Goal: Communication & Community: Ask a question

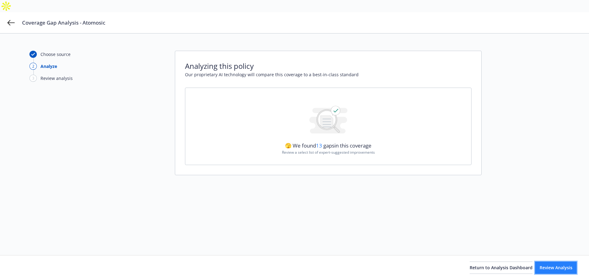
click at [544, 266] on span "Review Analysis" at bounding box center [556, 267] width 33 height 6
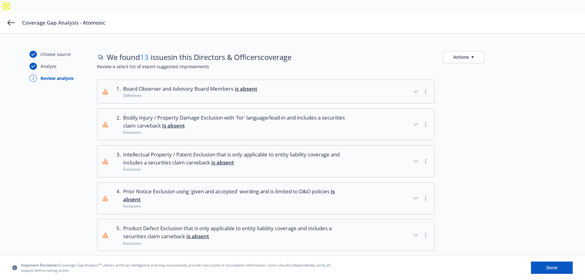
click at [533, 154] on div at bounding box center [499, 161] width 112 height 32
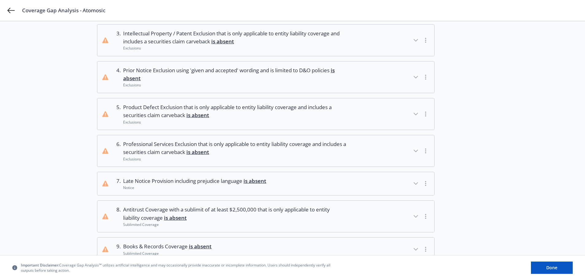
scroll to position [123, 0]
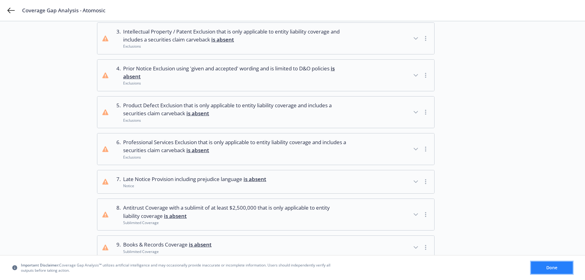
click at [545, 263] on button "Done" at bounding box center [552, 267] width 42 height 12
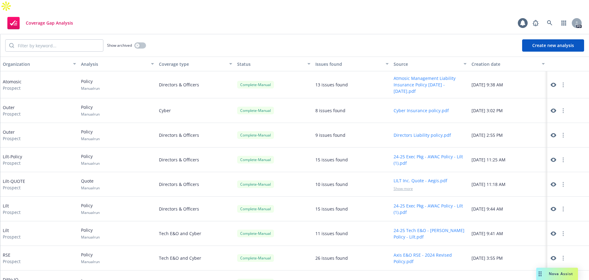
click at [563, 82] on icon "button" at bounding box center [563, 84] width 1 height 5
click at [12, 85] on span "Prospect" at bounding box center [12, 88] width 19 height 6
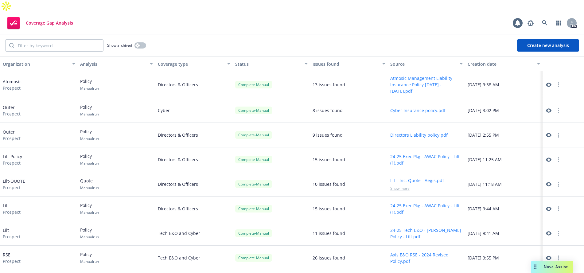
click at [404, 75] on button "Atmosic Management Liability Insurance Policy 10.14.2024 - 10.14.2025.pdf" at bounding box center [426, 84] width 72 height 19
click at [555, 81] on button "button" at bounding box center [558, 84] width 7 height 7
drag, startPoint x: 28, startPoint y: 71, endPoint x: 24, endPoint y: 71, distance: 3.4
click at [28, 71] on div "Atomosic Prospect" at bounding box center [38, 84] width 77 height 27
click at [18, 78] on div "Atomosic Prospect" at bounding box center [12, 84] width 19 height 13
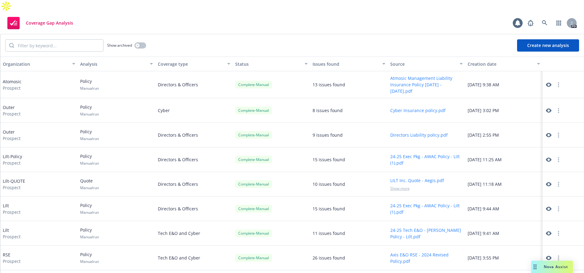
click at [316, 81] on div "13 issues found" at bounding box center [328, 84] width 33 height 6
click at [258, 81] on div "Complete - Manual" at bounding box center [253, 85] width 37 height 8
click at [546, 83] on icon at bounding box center [549, 85] width 6 height 4
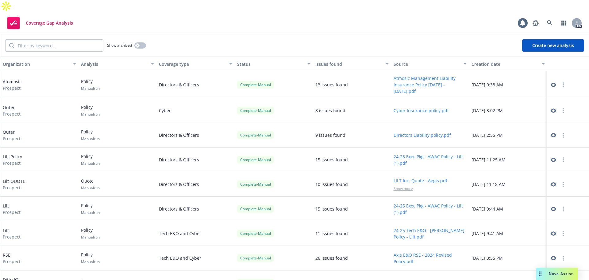
click at [544, 273] on div "Nova Assist" at bounding box center [561, 273] width 34 height 5
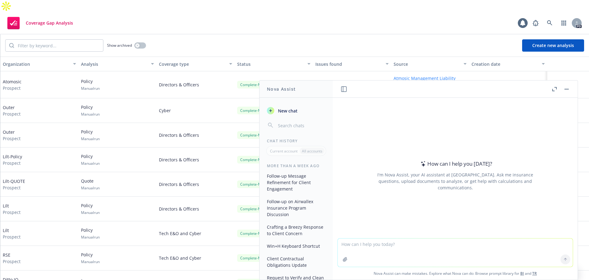
click at [387, 249] on textarea at bounding box center [455, 252] width 235 height 28
paste textarea "H. Bodily Injury, Personal Injury, and Property Damage for bodily injury, sickn…"
type textarea "why is this important to have included in a policy: H. Bodily Injury, Personal …"
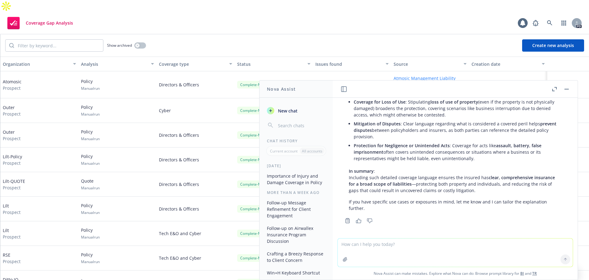
scroll to position [159, 0]
click at [373, 251] on textarea at bounding box center [455, 252] width 235 height 28
paste textarea "https://atmosic.com/"
type textarea "why importnat for this company: https://atmosic.com/"
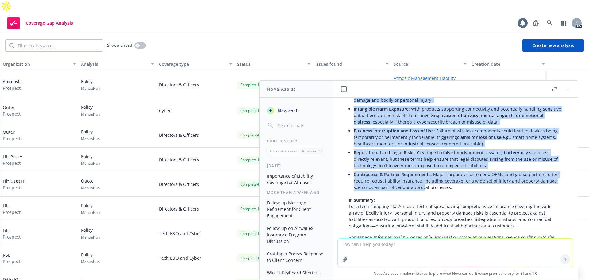
scroll to position [399, 0]
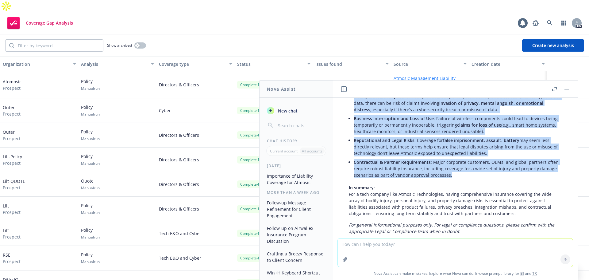
drag, startPoint x: 353, startPoint y: 142, endPoint x: 459, endPoint y: 176, distance: 111.0
click at [474, 180] on div "Atmosic Technologies specializes in ultra-low power wireless solutions for IoT …" at bounding box center [455, 123] width 225 height 228
copy ul "Product Liability Risk : As a semiconductor manufacturer, Atmosic’s chips may b…"
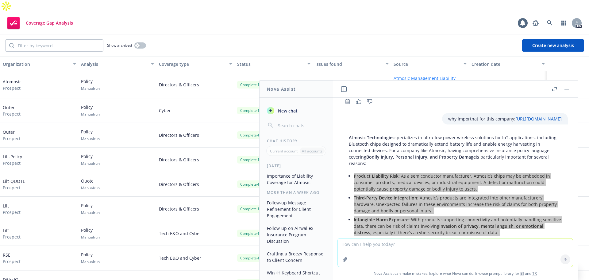
scroll to position [276, 0]
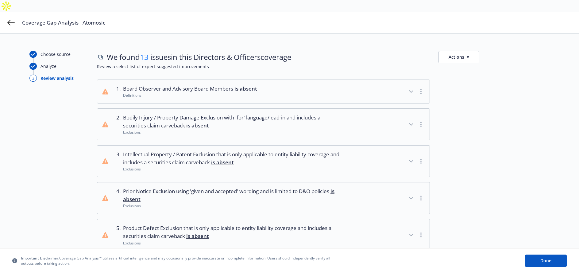
click at [298, 83] on button "1 . Board Observer and Advisory Board Members is absent Definitions" at bounding box center [263, 91] width 332 height 23
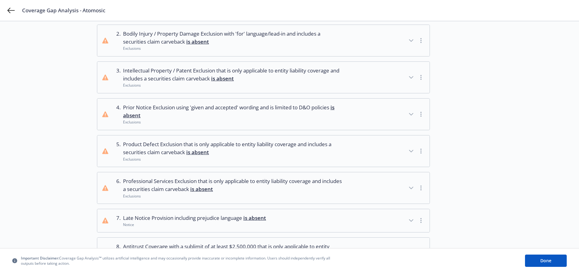
scroll to position [153, 0]
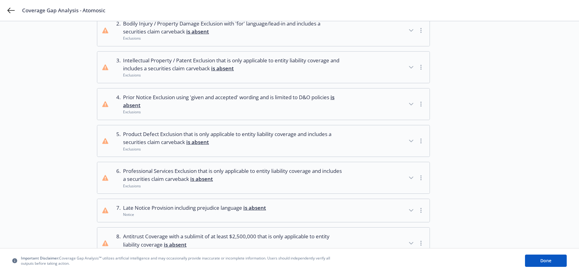
click at [285, 168] on span "Professional Services Exclusion that is only applicable to entity liability cov…" at bounding box center [233, 175] width 221 height 16
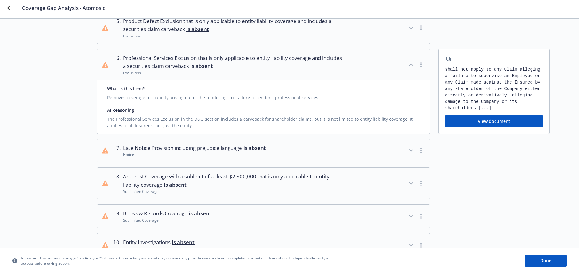
scroll to position [276, 0]
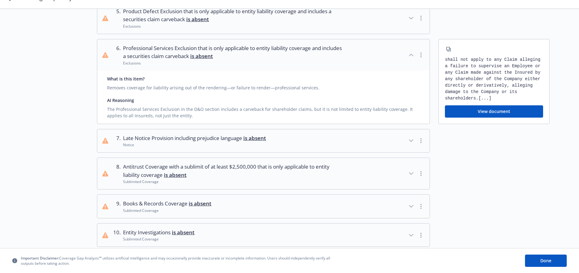
click at [346, 164] on button "8 . Antitrust Coverage with a sublimit of at least $2,500,000 that is only appl…" at bounding box center [263, 173] width 332 height 31
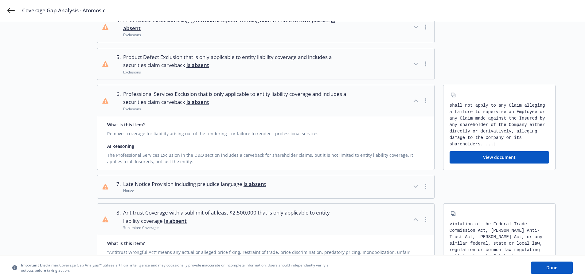
scroll to position [221, 0]
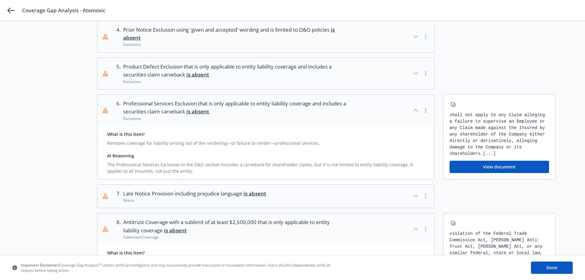
drag, startPoint x: 129, startPoint y: 89, endPoint x: 202, endPoint y: 97, distance: 73.8
click at [202, 99] on span "Professional Services Exclusion that is only applicable to entity liability cov…" at bounding box center [235, 107] width 224 height 16
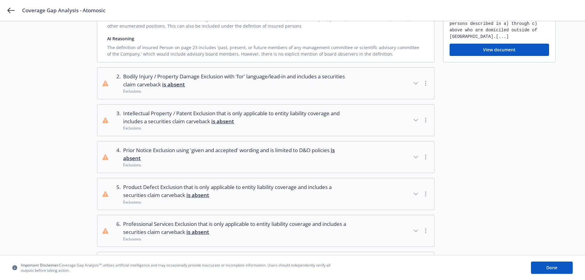
scroll to position [98, 0]
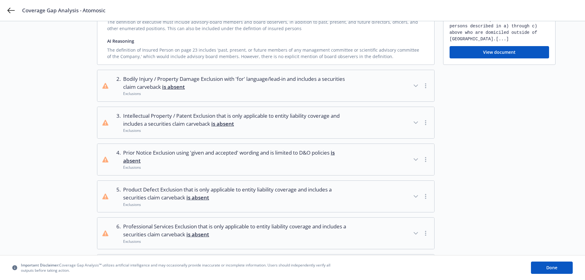
click at [345, 75] on span "Bodily Injury / Property Damage Exclusion with 'for' language/lead-in and inclu…" at bounding box center [235, 83] width 224 height 16
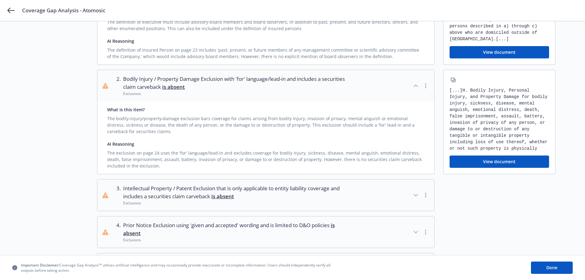
click at [453, 78] on icon "button" at bounding box center [452, 79] width 3 height 3
drag, startPoint x: 244, startPoint y: 78, endPoint x: 128, endPoint y: 67, distance: 116.8
click at [140, 75] on span "Bodily Injury / Property Damage Exclusion with 'for' language/lead-in and inclu…" at bounding box center [235, 83] width 224 height 16
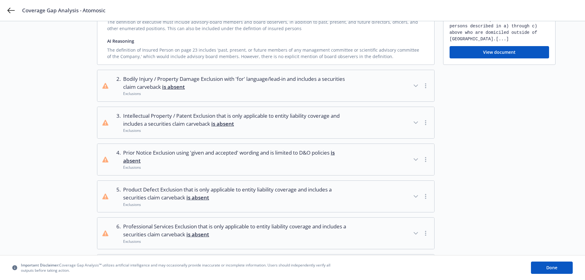
drag, startPoint x: 122, startPoint y: 64, endPoint x: 153, endPoint y: 75, distance: 33.2
click at [153, 75] on div "2 . Bodily Injury / Property Damage Exclusion with 'for' language/lead-in and i…" at bounding box center [230, 85] width 234 height 21
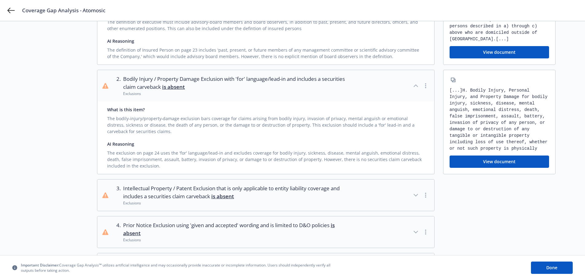
drag, startPoint x: 183, startPoint y: 75, endPoint x: 147, endPoint y: 68, distance: 36.4
click at [149, 75] on span "Bodily Injury / Property Damage Exclusion with 'for' language/lead-in and inclu…" at bounding box center [235, 83] width 224 height 16
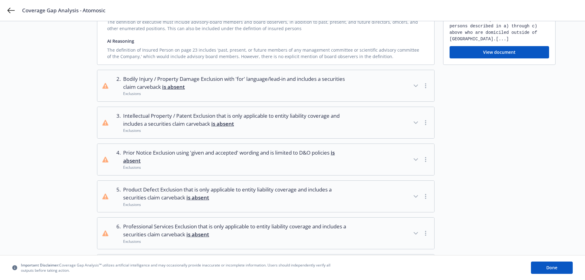
click at [140, 75] on span "Bodily Injury / Property Damage Exclusion with 'for' language/lead-in and inclu…" at bounding box center [235, 83] width 224 height 16
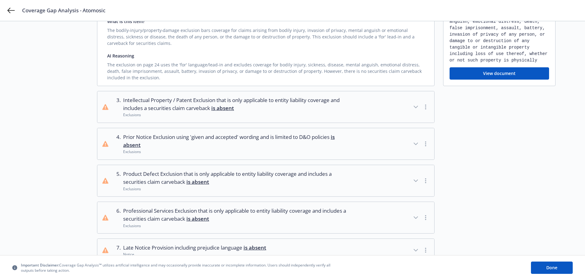
scroll to position [190, 0]
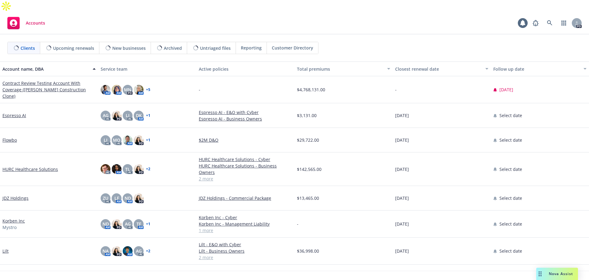
click at [571, 275] on span "Nova Assist" at bounding box center [561, 273] width 24 height 5
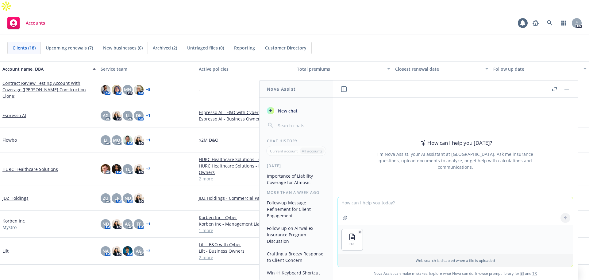
click at [360, 202] on textarea at bounding box center [455, 211] width 235 height 28
type textarea "b"
type textarea "can you create me an policy review on any corrections that need to be made with…"
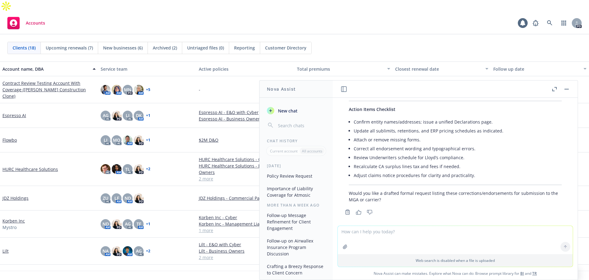
scroll to position [498, 0]
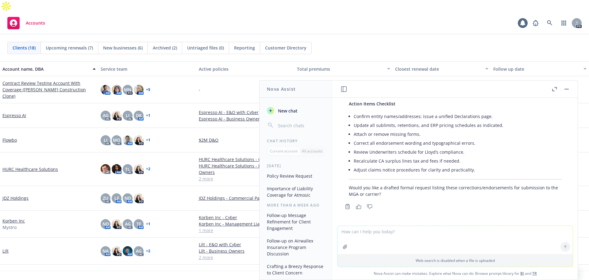
click at [282, 110] on span "New chat" at bounding box center [287, 110] width 21 height 6
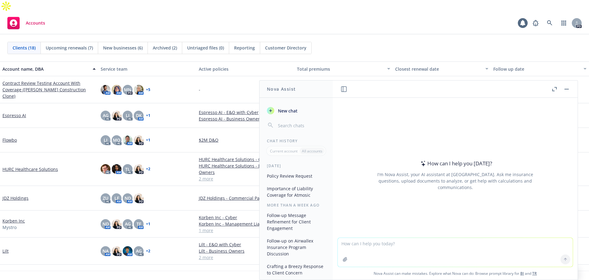
click at [355, 247] on textarea at bounding box center [455, 252] width 235 height 29
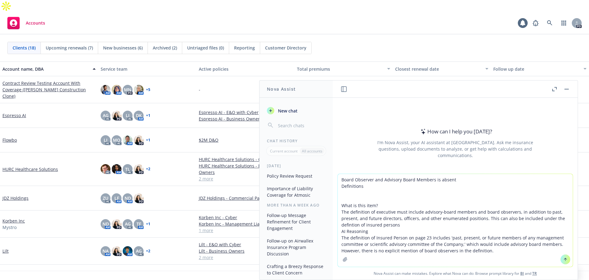
type textarea "Board Observer and Advisory Board Members is absent Definitions What is this it…"
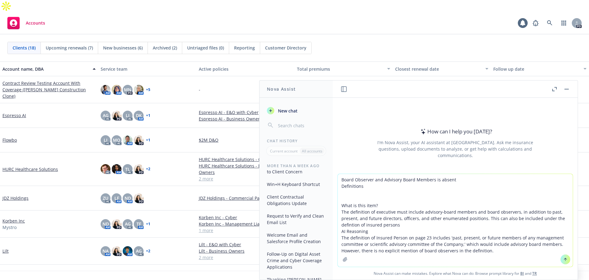
scroll to position [123, 0]
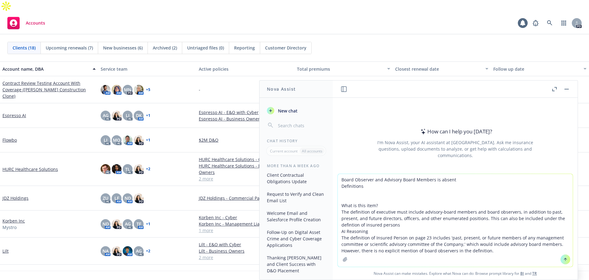
click at [505, 253] on textarea "Board Observer and Advisory Board Members is absent Definitions What is this it…" at bounding box center [455, 220] width 235 height 93
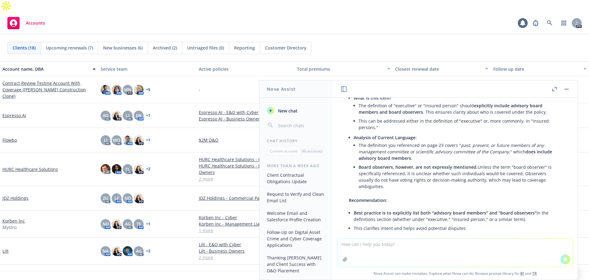
scroll to position [95, 0]
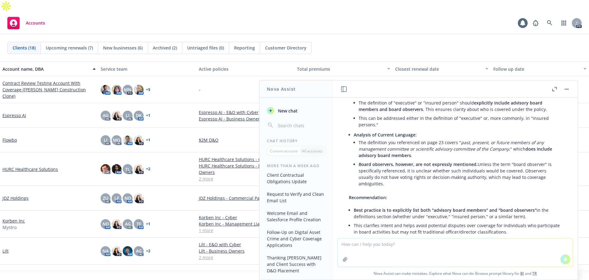
click at [374, 247] on textarea at bounding box center [455, 252] width 235 height 28
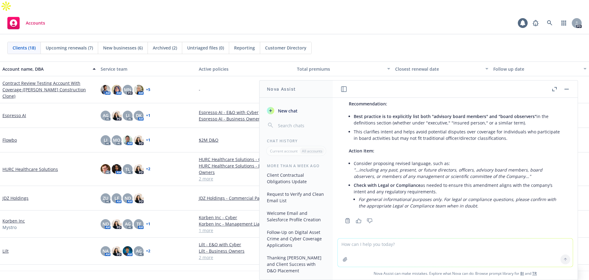
scroll to position [190, 0]
click at [367, 248] on textarea at bounding box center [455, 252] width 235 height 28
paste textarea "2. Bodily Injury / Property Damage Exclusion with 'for' language/lead-in and in…"
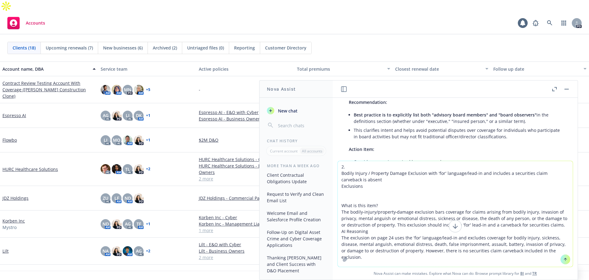
drag, startPoint x: 556, startPoint y: 279, endPoint x: 363, endPoint y: 257, distance: 194.0
click at [363, 257] on textarea "2. Bodily Injury / Property Damage Exclusion with 'for' language/lead-in and in…" at bounding box center [455, 214] width 235 height 106
click at [564, 250] on textarea "2. Bodily Injury / Property Damage Exclusion with 'for' language/lead-in and in…" at bounding box center [455, 214] width 235 height 106
paste textarea "2. Bodily Injury / Property Damage Exclusion with 'for' language/lead-in and in…"
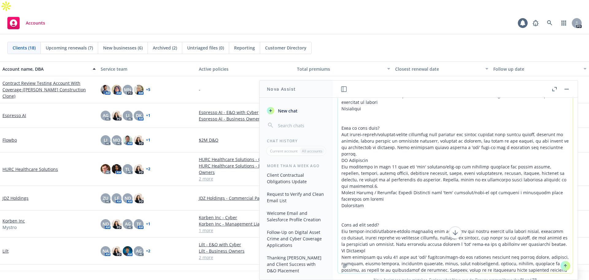
scroll to position [21, 0]
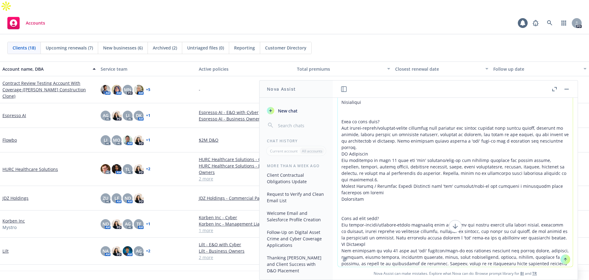
click at [565, 247] on textarea at bounding box center [455, 171] width 235 height 189
paste textarea "5. Product Defect Exclusion that is only applicable to entity liability coverag…"
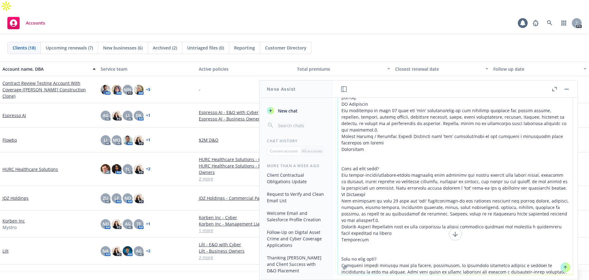
scroll to position [41, 0]
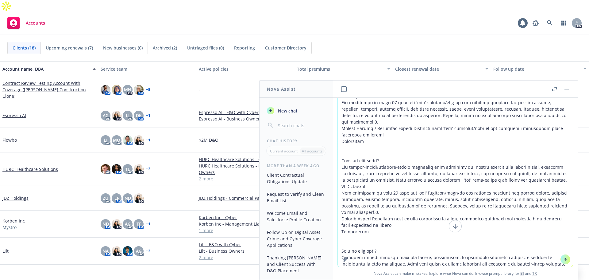
click at [523, 263] on textarea at bounding box center [455, 162] width 235 height 210
paste textarea "6. Professional Services Exclusion that is only applicable to entity liability …"
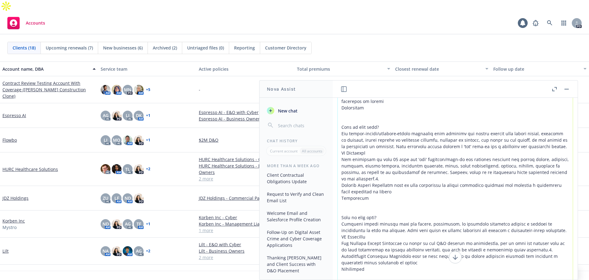
scroll to position [0, 0]
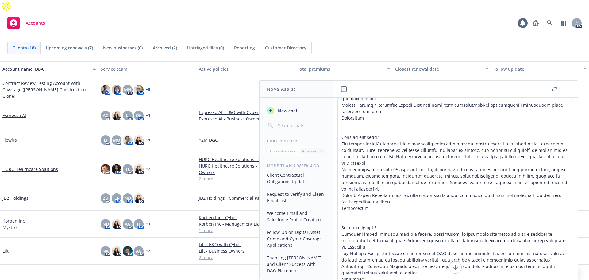
click at [340, 102] on textarea at bounding box center [455, 203] width 235 height 210
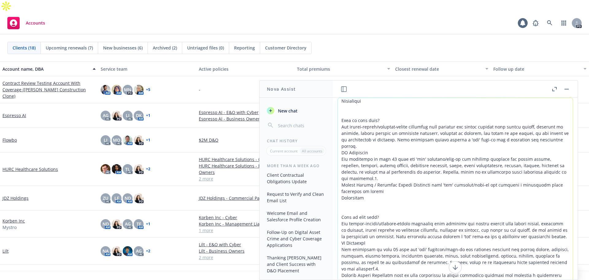
scroll to position [3, 0]
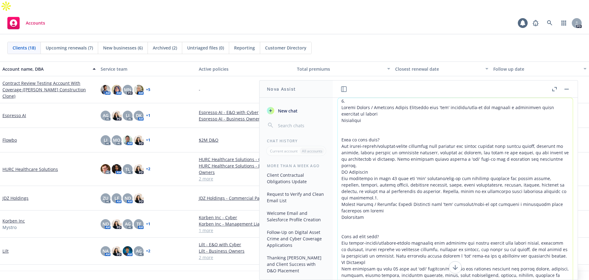
click at [353, 99] on textarea at bounding box center [455, 203] width 235 height 210
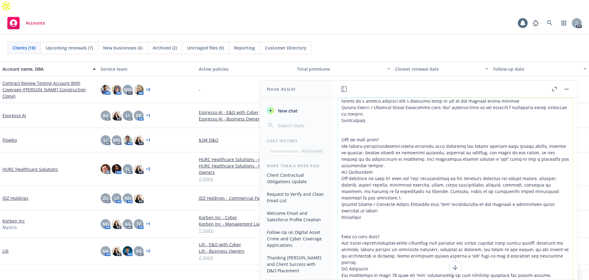
click at [527, 100] on textarea at bounding box center [455, 203] width 235 height 210
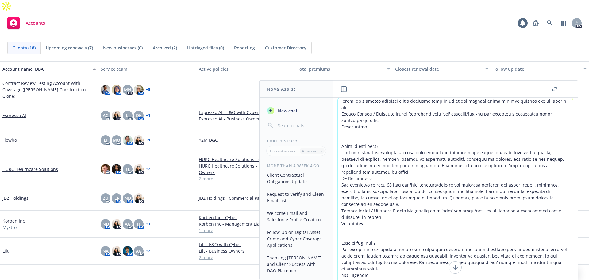
scroll to position [9, 0]
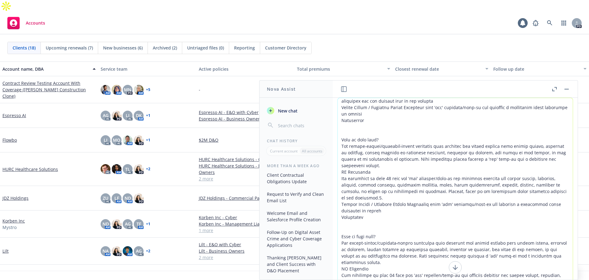
paste textarea "https://atmosic.com/"
type textarea "create me a policy anaylsis with a detailed plan on how we can enhance their pr…"
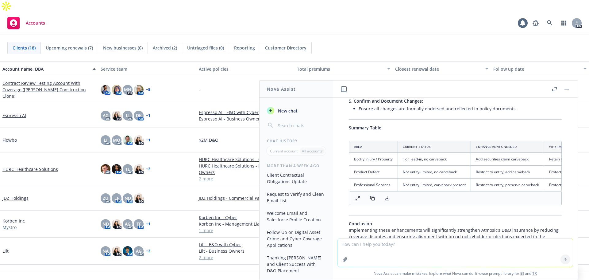
scroll to position [1353, 0]
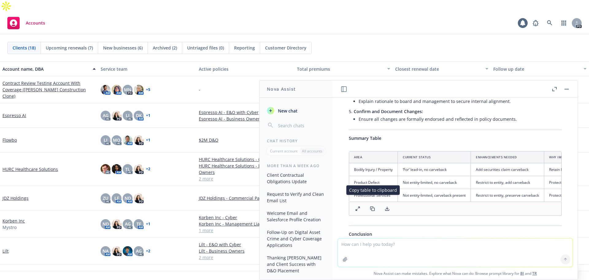
click at [372, 208] on rect at bounding box center [373, 209] width 3 height 3
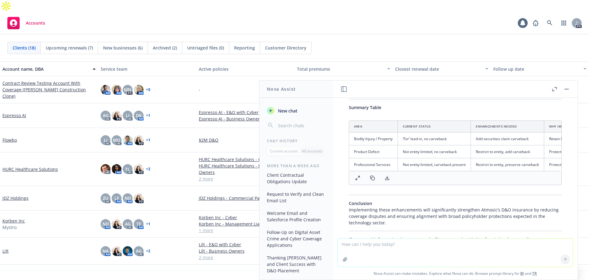
scroll to position [1414, 0]
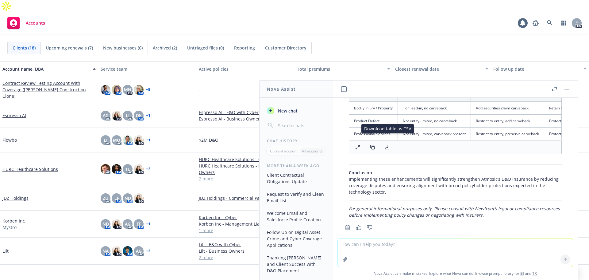
click at [388, 147] on polyline at bounding box center [387, 147] width 2 height 1
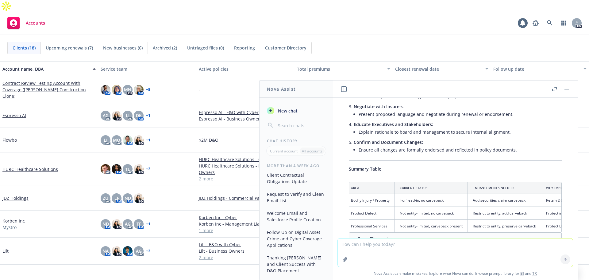
scroll to position [0, 0]
click at [355, 235] on button at bounding box center [358, 239] width 12 height 9
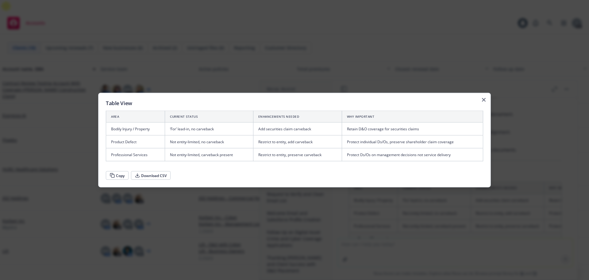
click at [170, 102] on h2 "Table View" at bounding box center [294, 102] width 377 height 5
click at [484, 99] on icon "button" at bounding box center [484, 100] width 4 height 4
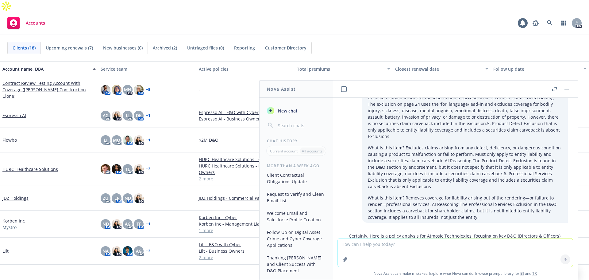
scroll to position [371, 0]
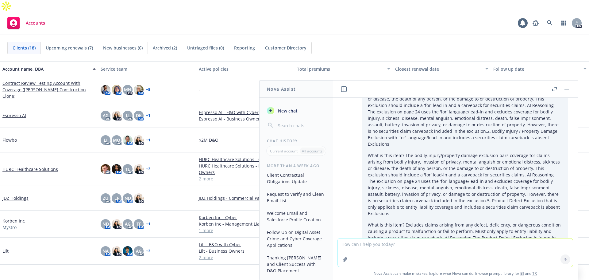
click at [391, 246] on textarea at bounding box center [455, 252] width 235 height 28
type textarea "can you create me bullet points for the corrections needed on the policy"
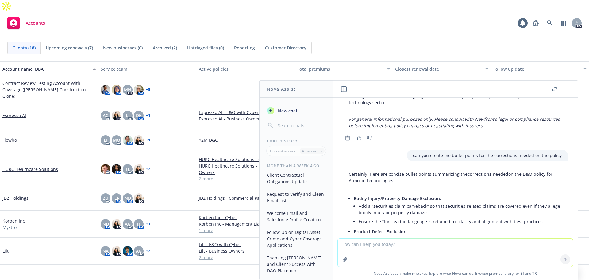
scroll to position [1498, 0]
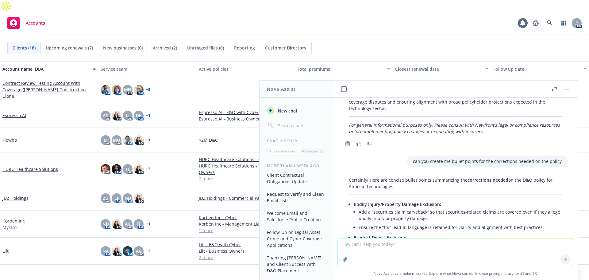
click at [370, 248] on textarea at bounding box center [455, 252] width 235 height 28
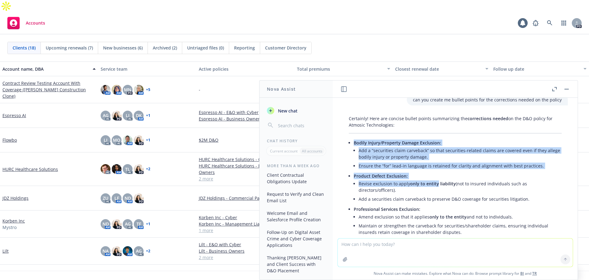
scroll to position [1590, 0]
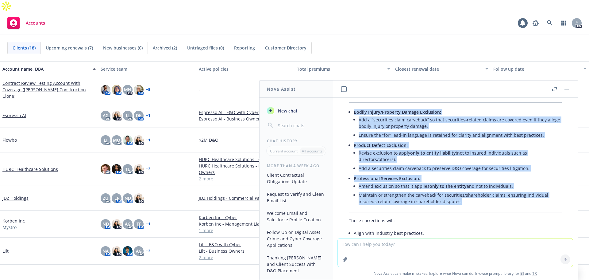
drag, startPoint x: 344, startPoint y: 132, endPoint x: 475, endPoint y: 193, distance: 144.0
click at [475, 193] on div "Certainly! Here are concise bullet points summarizing the corrections needed on…" at bounding box center [455, 182] width 225 height 200
copy div "Bodily Injury/Property Damage Exclusion: Add a “securities claim carveback” so …"
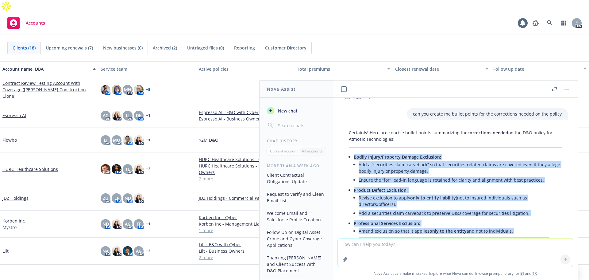
scroll to position [1559, 0]
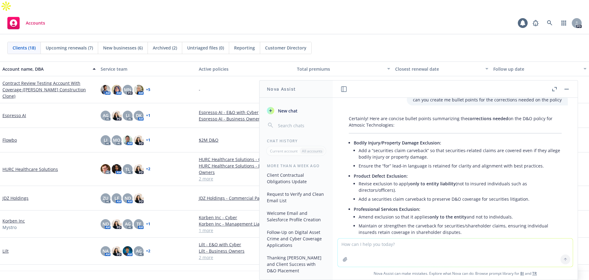
click at [381, 253] on textarea at bounding box center [455, 252] width 235 height 28
type textarea "s"
paste textarea "I wanted to follow up on my previous email to check in and see if you’re open t…"
type textarea "refine this: I wanted to follow up on my previous email to check in and see if …"
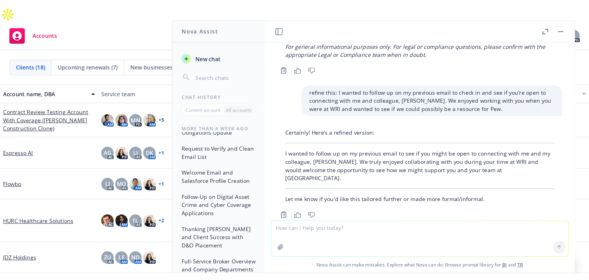
scroll to position [148, 0]
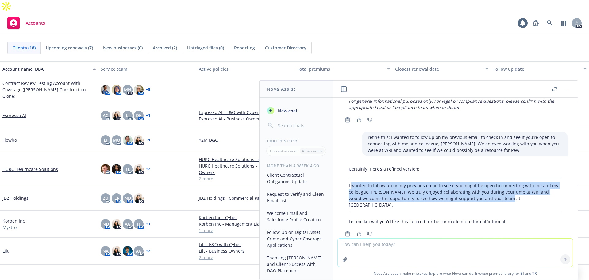
drag, startPoint x: 353, startPoint y: 172, endPoint x: 513, endPoint y: 192, distance: 161.2
click at [513, 192] on div "Certainly! Here’s a refined version: I wanted to follow up on my previous email…" at bounding box center [455, 195] width 225 height 64
copy p "wanted to follow up on my previous email to see if you might be open to connect…"
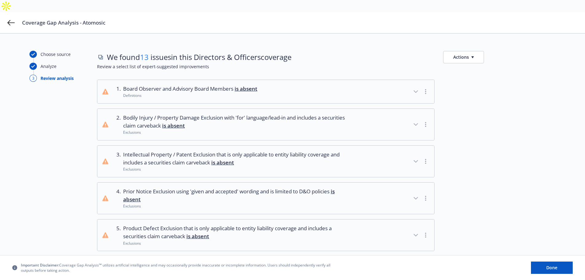
click at [353, 84] on button "1 . Board Observer and Advisory Board Members is absent Definitions" at bounding box center [265, 91] width 337 height 23
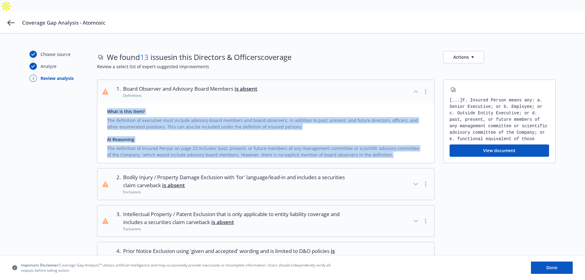
drag, startPoint x: 108, startPoint y: 95, endPoint x: 373, endPoint y: 148, distance: 270.0
click at [373, 148] on div "What is this item? The definition of executive must include advisory‑board memb…" at bounding box center [265, 133] width 337 height 60
drag, startPoint x: 122, startPoint y: 73, endPoint x: 149, endPoint y: 68, distance: 27.3
click at [150, 93] on div "1 . Board Observer and Advisory Board Members is absent Definitions What is thi…" at bounding box center [265, 120] width 337 height 83
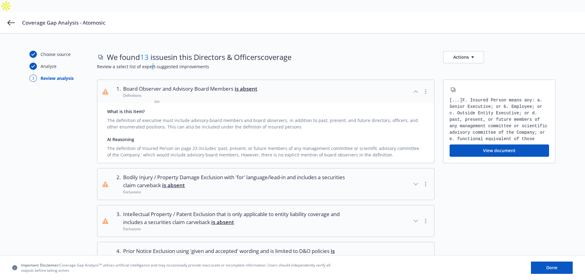
click at [151, 63] on div "We found 13 issues in this Directors & Officers coverage Actions Review a selec…" at bounding box center [326, 65] width 458 height 29
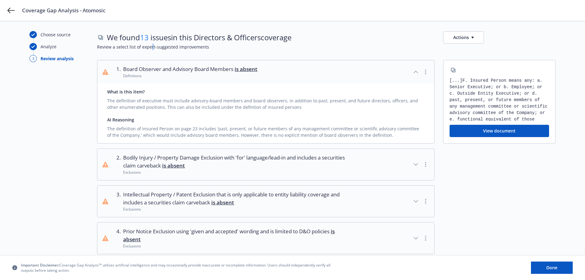
scroll to position [31, 0]
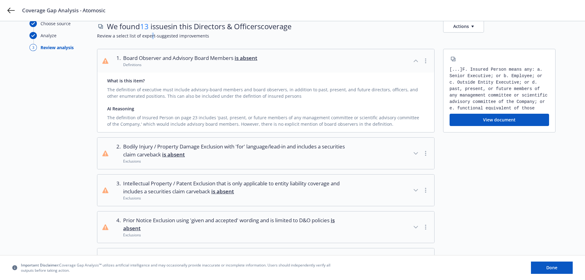
drag, startPoint x: 125, startPoint y: 75, endPoint x: 114, endPoint y: 76, distance: 11.4
click at [103, 79] on div "1 . Board Observer and Advisory Board Members is absent Definitions What is thi…" at bounding box center [265, 90] width 337 height 83
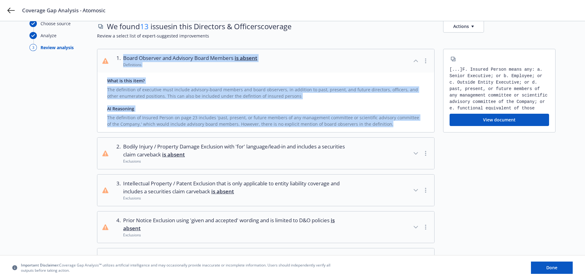
drag, startPoint x: 371, startPoint y: 114, endPoint x: 123, endPoint y: 47, distance: 256.9
click at [123, 49] on div "1 . Board Observer and Advisory Board Members is absent Definitions What is thi…" at bounding box center [265, 90] width 337 height 83
copy div "Board Observer and Advisory Board Members is absent Definitions What is this it…"
click at [416, 149] on icon "button" at bounding box center [415, 152] width 7 height 7
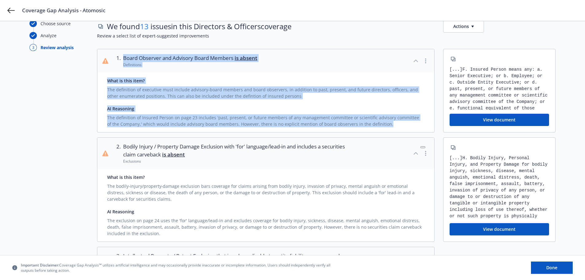
drag, startPoint x: 113, startPoint y: 131, endPoint x: 142, endPoint y: 168, distance: 47.0
click at [155, 188] on div "2 . Bodily Injury / Property Damage Exclusion with 'for' language/lead-in and i…" at bounding box center [265, 189] width 337 height 104
drag, startPoint x: 122, startPoint y: 131, endPoint x: 167, endPoint y: 168, distance: 58.5
click at [167, 168] on div "2 . Bodily Injury / Property Damage Exclusion with 'for' language/lead-in and i…" at bounding box center [265, 189] width 337 height 104
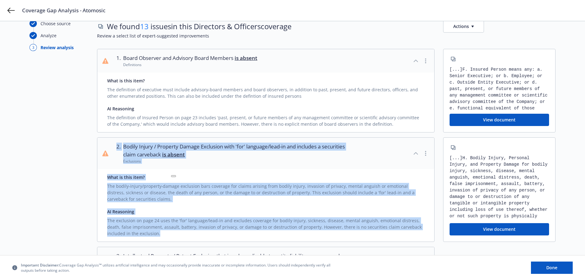
drag, startPoint x: 179, startPoint y: 219, endPoint x: 115, endPoint y: 134, distance: 106.4
click at [115, 137] on div "2 . Bodily Injury / Property Damage Exclusion with 'for' language/lead-in and i…" at bounding box center [265, 189] width 337 height 104
copy div "2 . Bodily Injury / Property Damage Exclusion with 'for' language/lead-in and i…"
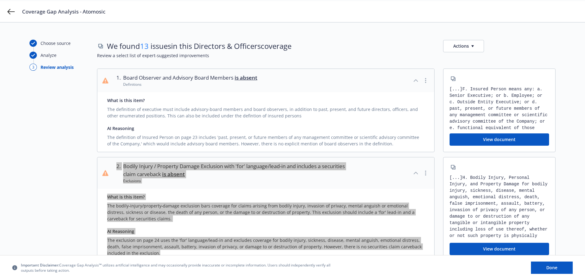
scroll to position [0, 0]
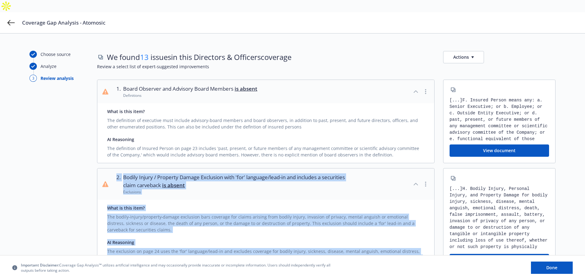
click at [415, 88] on icon "button" at bounding box center [415, 91] width 7 height 7
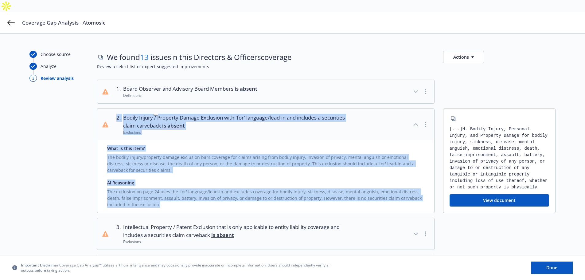
copy div "2 . Bodily Injury / Property Damage Exclusion with 'for' language/lead-in and i…"
click at [171, 236] on button "3 . Intellectual Property / Patent Exclusion that is only applicable to entity …" at bounding box center [265, 233] width 337 height 31
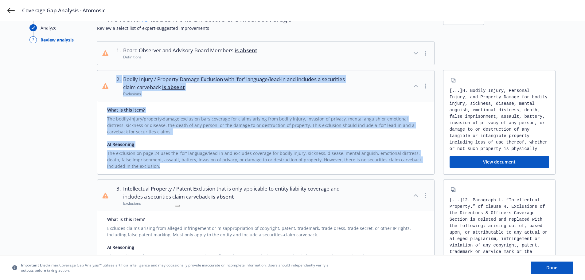
scroll to position [92, 0]
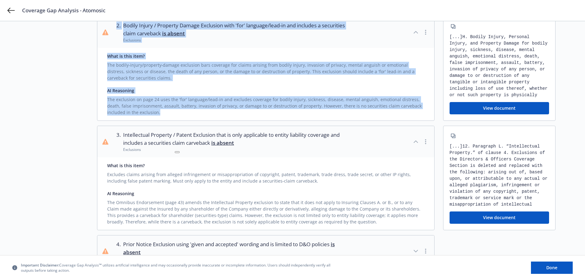
drag, startPoint x: 297, startPoint y: 268, endPoint x: 412, endPoint y: 354, distance: 143.6
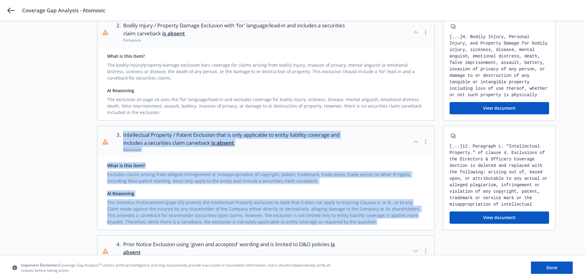
drag, startPoint x: 379, startPoint y: 210, endPoint x: 122, endPoint y: 121, distance: 272.6
click at [122, 126] on div "3 . Intellectual Property / Patent Exclusion that is only applicable to entity …" at bounding box center [265, 178] width 337 height 104
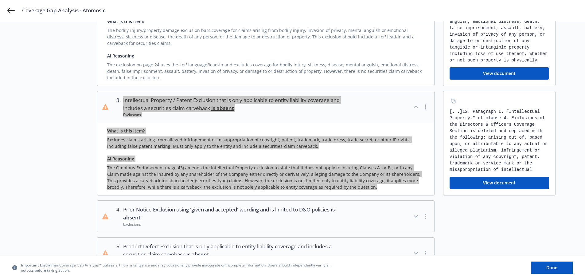
scroll to position [215, 0]
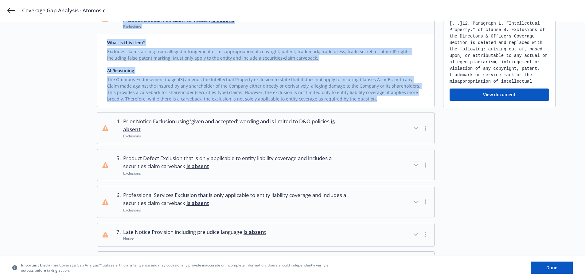
click at [247, 154] on span "Product Defect Exclusion that is only applicable to entity liability coverage a…" at bounding box center [235, 162] width 224 height 16
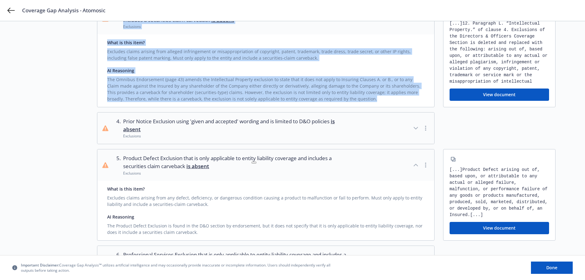
drag, startPoint x: 119, startPoint y: 143, endPoint x: 238, endPoint y: 222, distance: 143.3
click at [238, 222] on div "5 . Product Defect Exclusion that is only applicable to entity liability covera…" at bounding box center [265, 194] width 337 height 91
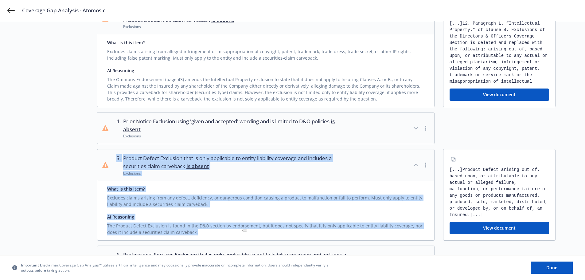
drag, startPoint x: 193, startPoint y: 221, endPoint x: 107, endPoint y: 145, distance: 114.4
click at [107, 149] on div "5 . Product Defect Exclusion that is only applicable to entity liability covera…" at bounding box center [265, 194] width 337 height 91
copy div "5 . Product Defect Exclusion that is only applicable to entity liability covera…"
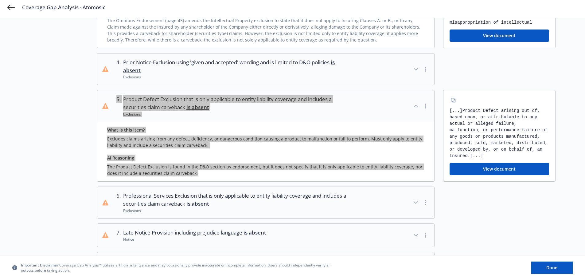
scroll to position [276, 0]
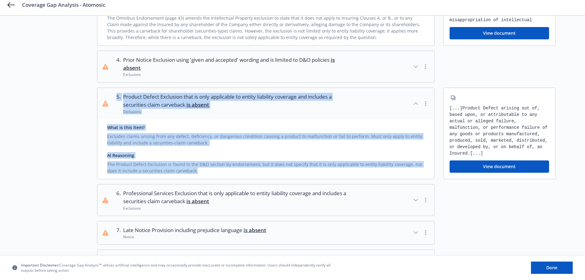
click at [297, 205] on div "Exclusions" at bounding box center [235, 207] width 224 height 5
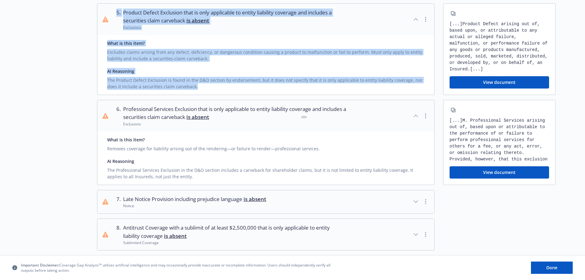
scroll to position [368, 0]
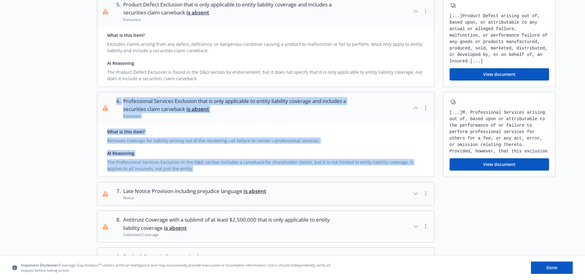
drag, startPoint x: 158, startPoint y: 152, endPoint x: 135, endPoint y: 92, distance: 64.2
click at [111, 92] on div "6 . Professional Services Exclusion that is only applicable to entity liability…" at bounding box center [265, 134] width 337 height 85
copy div "6 . Professional Services Exclusion that is only applicable to entity liability…"
